Goal: Information Seeking & Learning: Learn about a topic

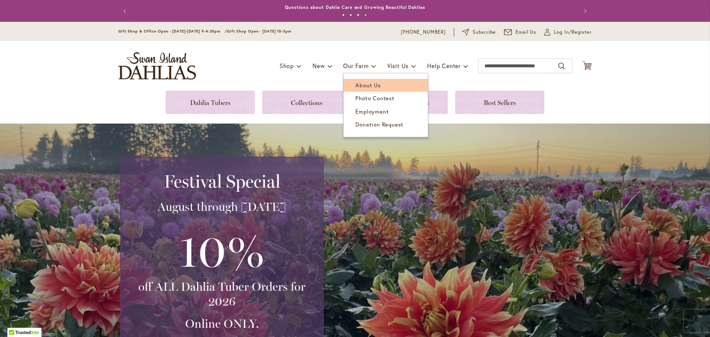
click at [358, 86] on span "About Us" at bounding box center [367, 84] width 25 height 7
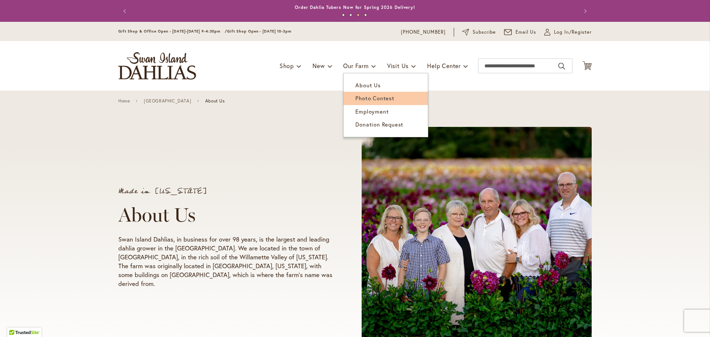
click at [358, 96] on span "Photo Contest" at bounding box center [374, 97] width 39 height 7
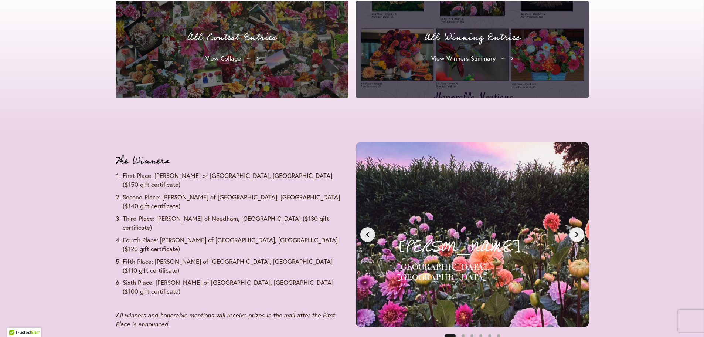
scroll to position [702, 0]
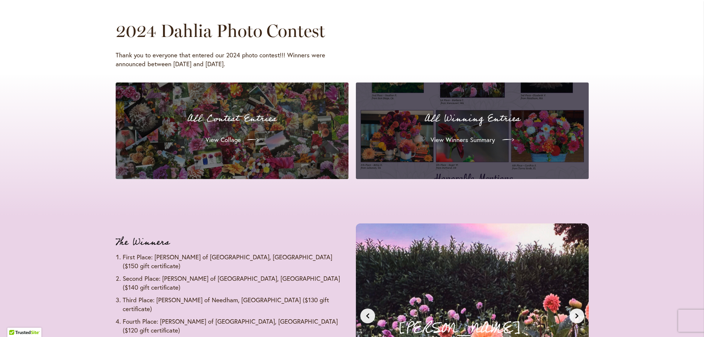
click at [481, 138] on span "View Winners Summary" at bounding box center [463, 139] width 64 height 9
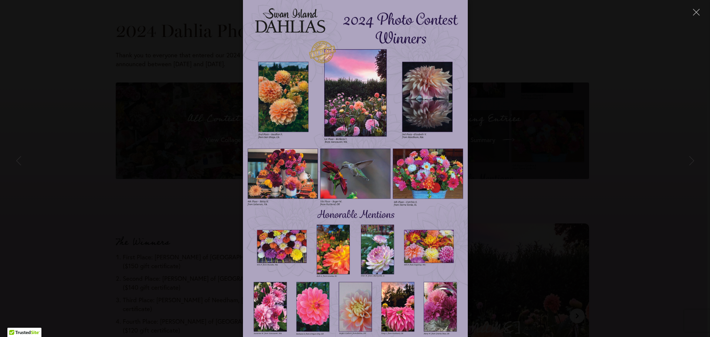
click at [434, 308] on img at bounding box center [355, 168] width 224 height 337
click at [435, 306] on img at bounding box center [355, 168] width 224 height 337
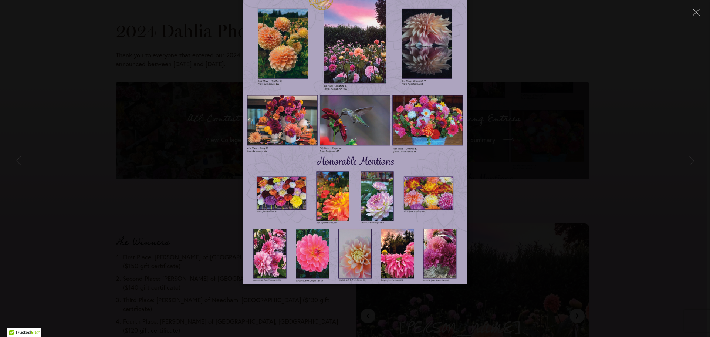
drag, startPoint x: 423, startPoint y: 220, endPoint x: 421, endPoint y: 165, distance: 54.7
click at [421, 166] on img at bounding box center [355, 115] width 224 height 337
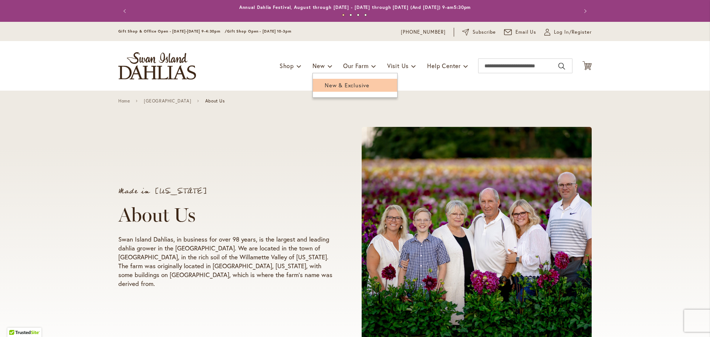
click at [325, 84] on span "New & Exclusive" at bounding box center [347, 84] width 45 height 7
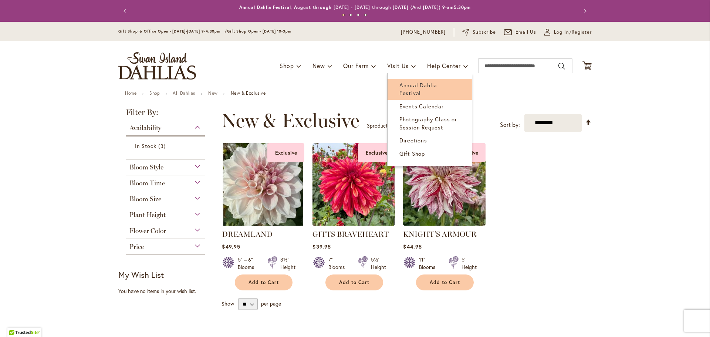
click at [410, 85] on span "Annual Dahlia Festival" at bounding box center [418, 88] width 38 height 15
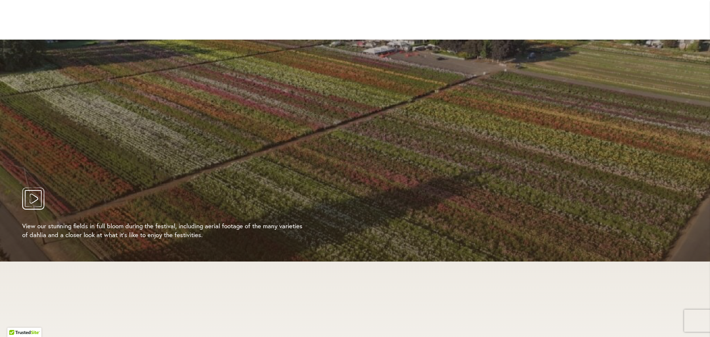
scroll to position [1368, 0]
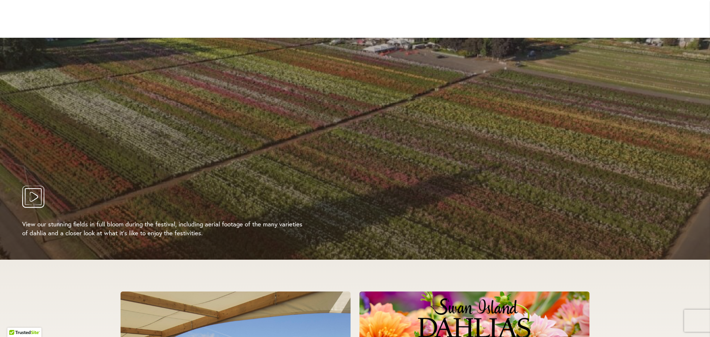
click at [36, 187] on icon "Play Video" at bounding box center [33, 197] width 22 height 22
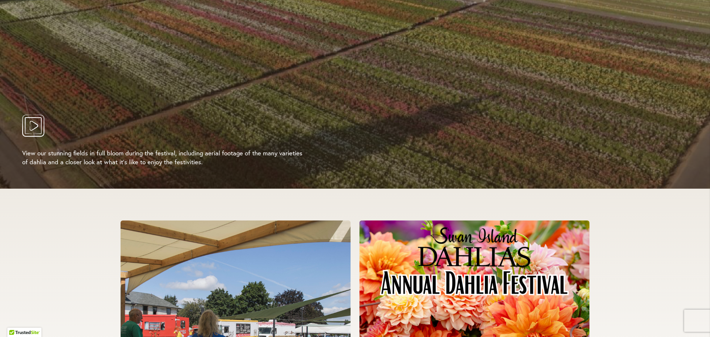
scroll to position [1442, 0]
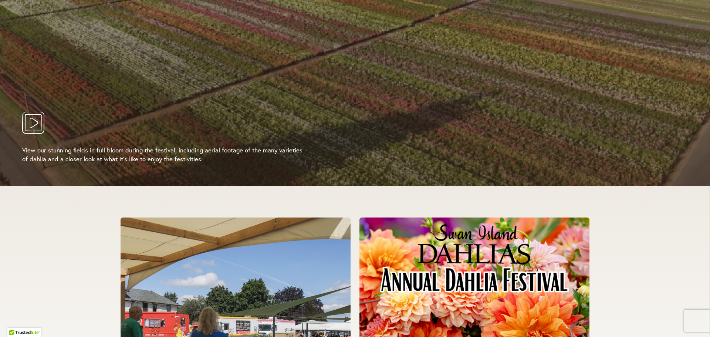
click at [369, 129] on div at bounding box center [355, 75] width 710 height 222
click at [30, 118] on icon "Play Video" at bounding box center [34, 123] width 9 height 10
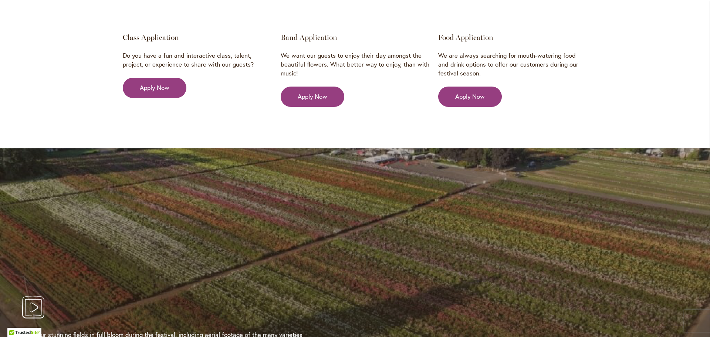
scroll to position [1257, 0]
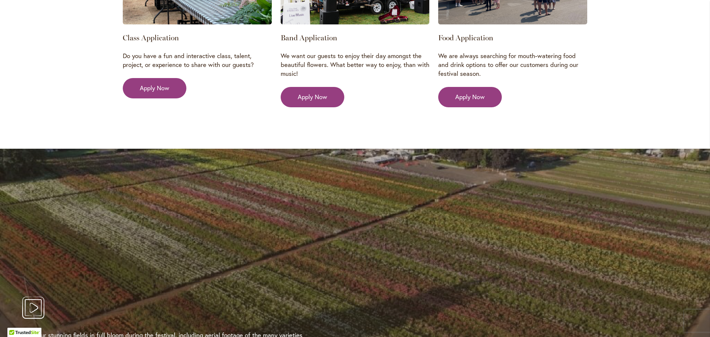
click at [537, 213] on div at bounding box center [355, 260] width 710 height 222
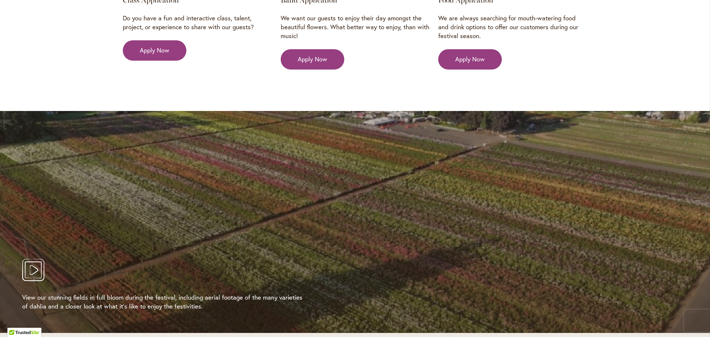
scroll to position [1294, 0]
